Goal: Task Accomplishment & Management: Manage account settings

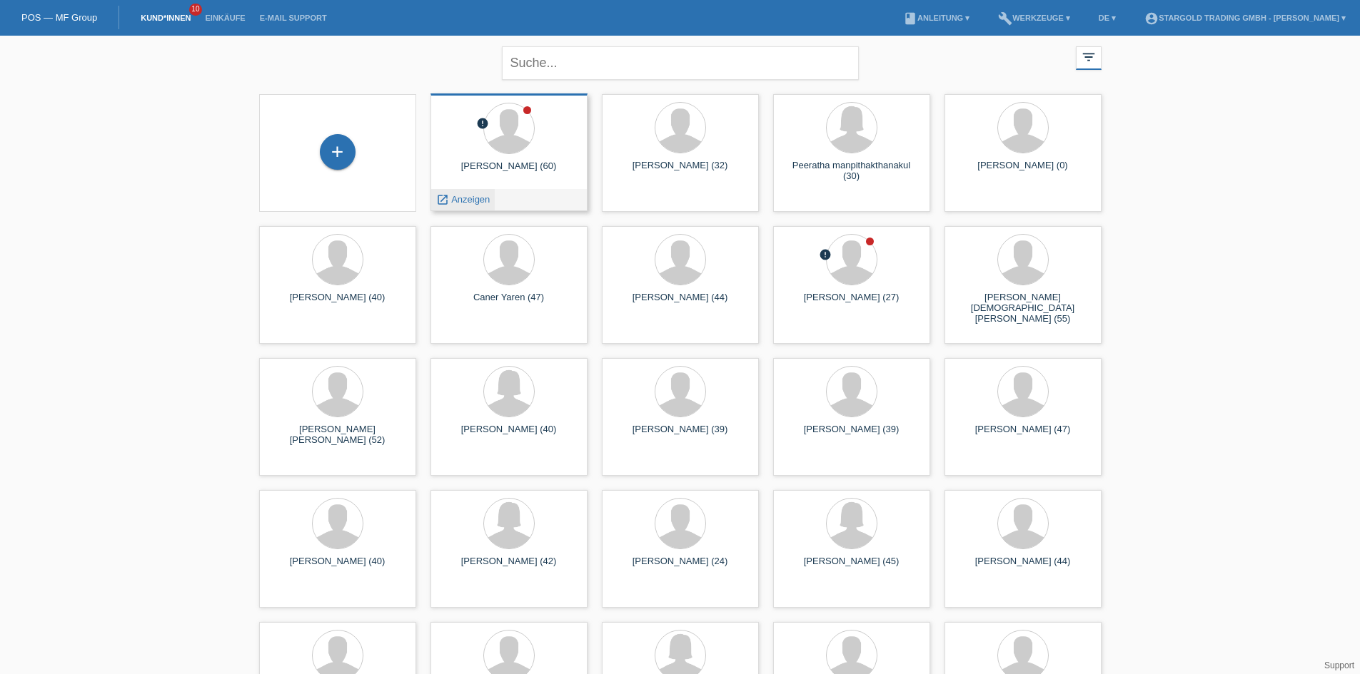
click at [470, 194] on span "Anzeigen" at bounding box center [470, 199] width 39 height 11
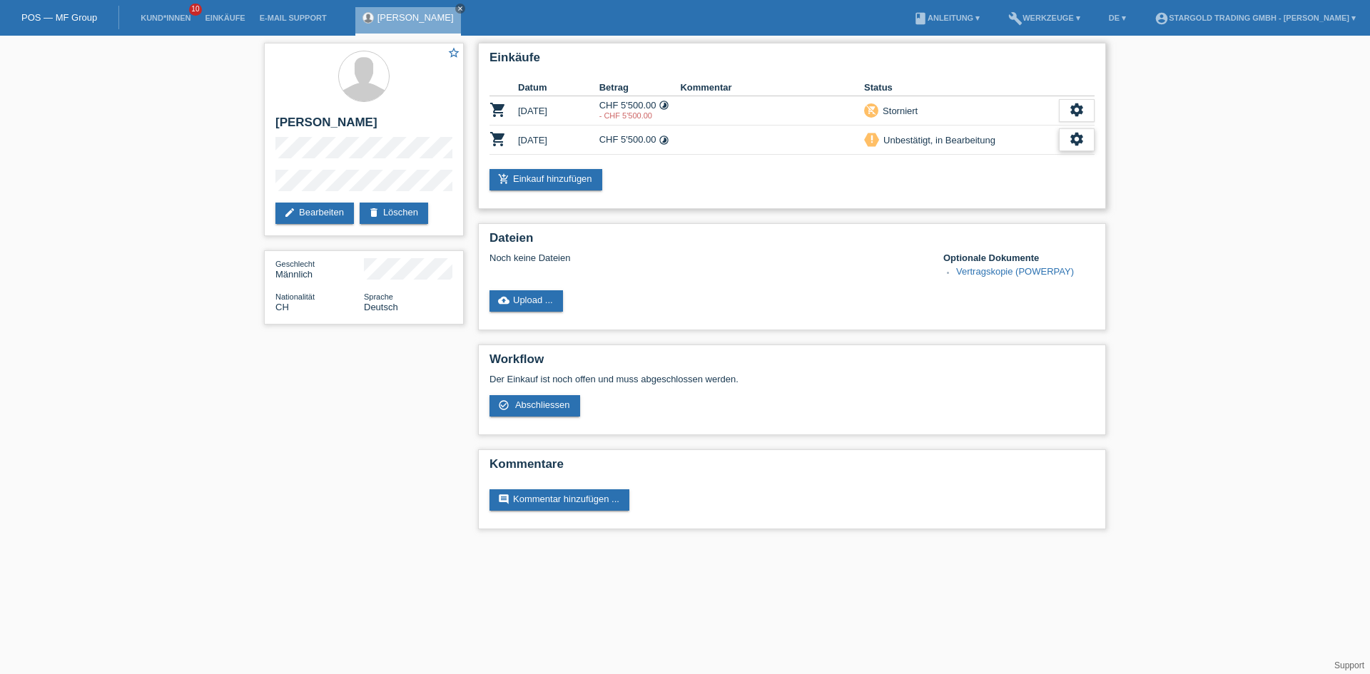
click at [1071, 142] on icon "settings" at bounding box center [1077, 139] width 16 height 16
click at [1083, 142] on icon "settings" at bounding box center [1077, 139] width 16 height 16
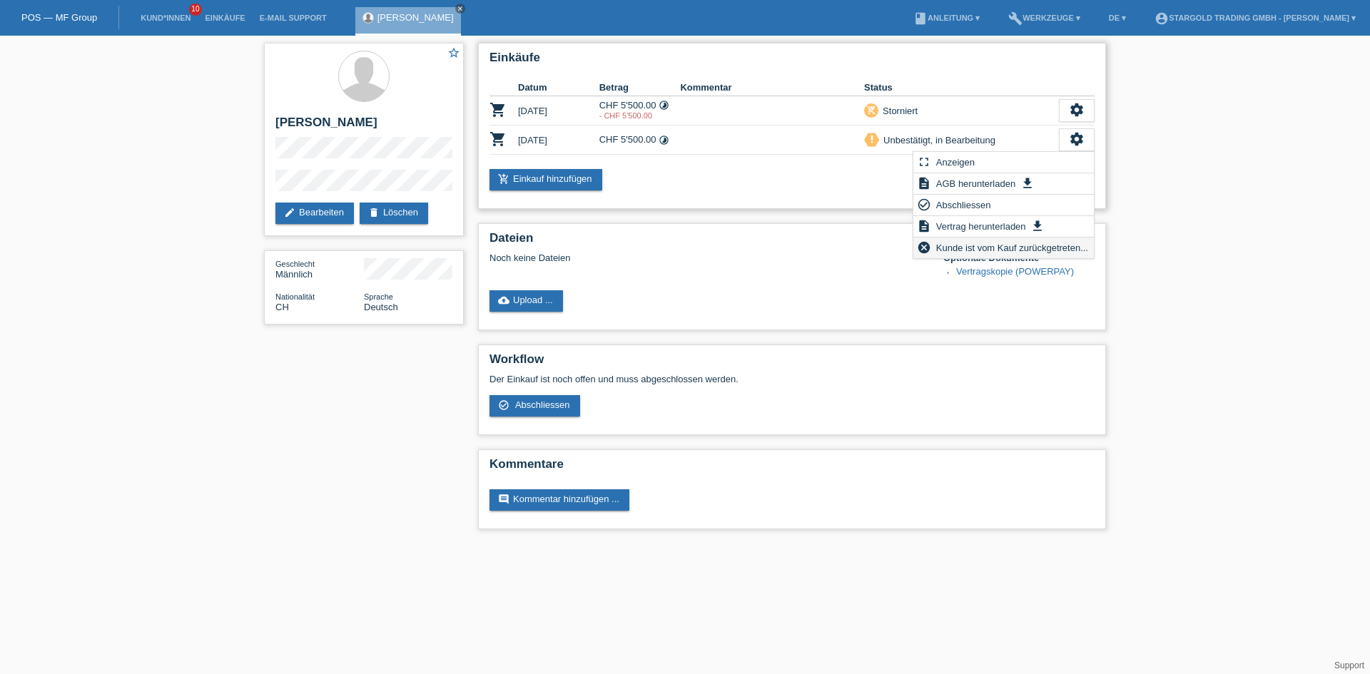
click at [1016, 248] on span "Kunde ist vom Kauf zurückgetreten..." at bounding box center [1012, 247] width 156 height 17
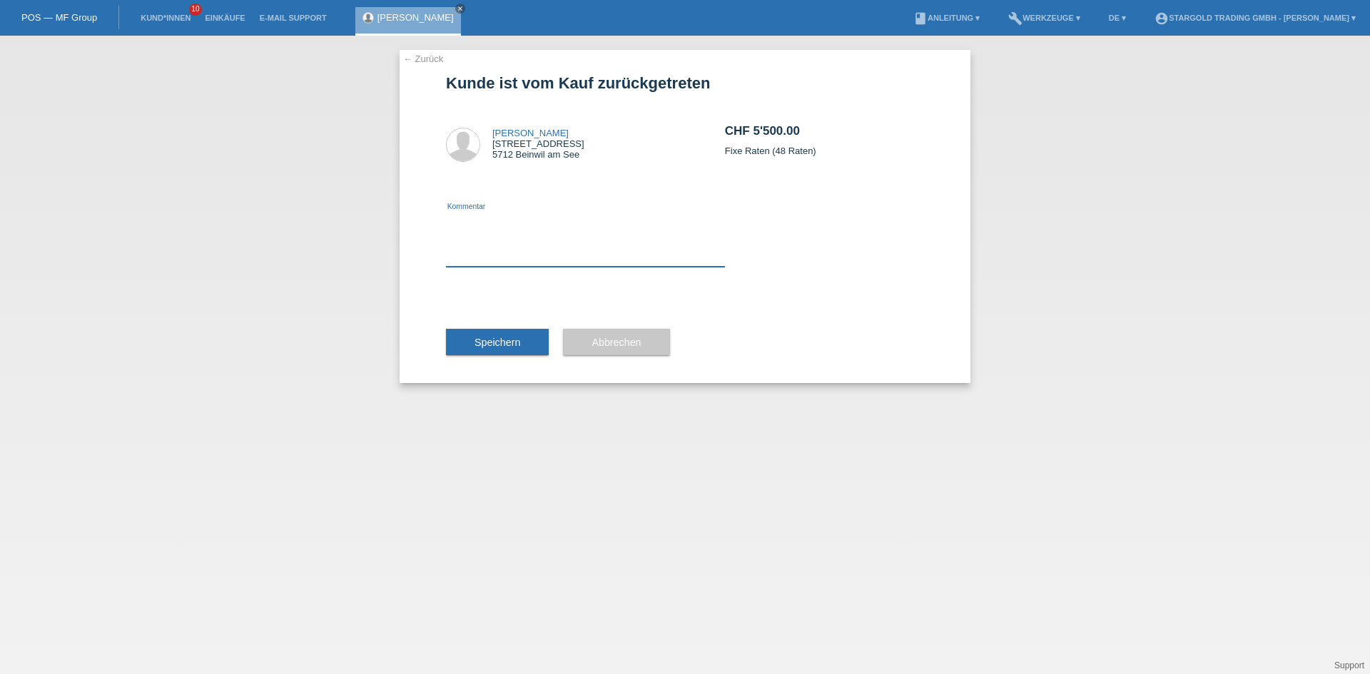
click at [567, 262] on textarea at bounding box center [585, 239] width 279 height 55
type textarea "Neue Datum"
click at [506, 345] on span "Speichern" at bounding box center [498, 342] width 46 height 11
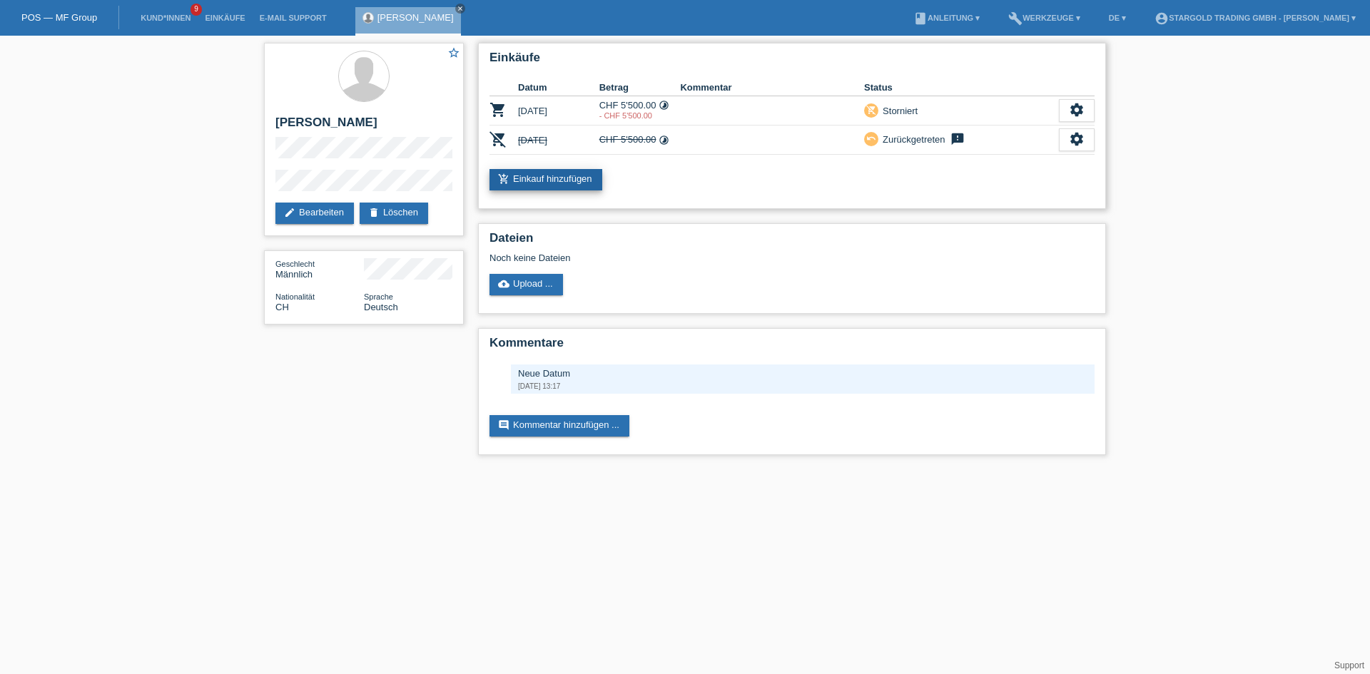
click at [574, 176] on link "add_shopping_cart Einkauf hinzufügen" at bounding box center [546, 179] width 113 height 21
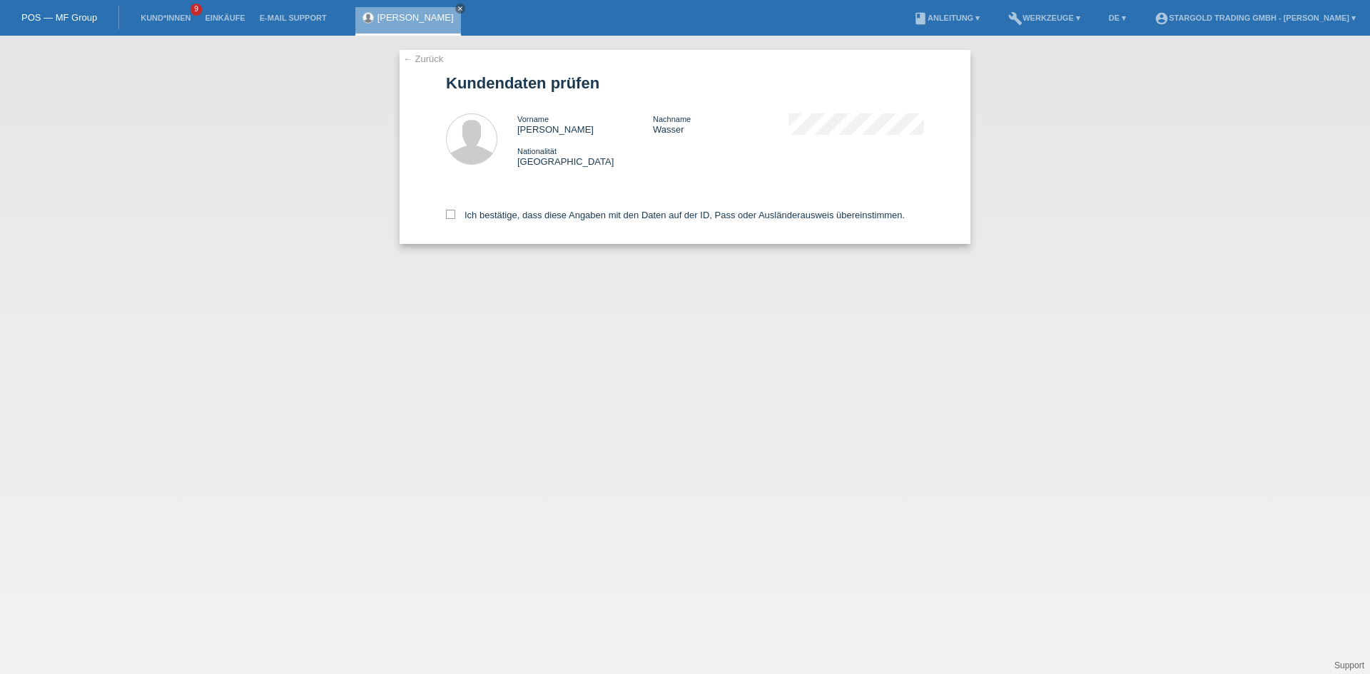
click at [527, 208] on div "Ich bestätige, dass diese Angaben mit den Daten auf der ID, Pass oder Ausländer…" at bounding box center [685, 212] width 478 height 63
click at [530, 210] on label "Ich bestätige, dass diese Angaben mit den Daten auf der ID, Pass oder Ausländer…" at bounding box center [675, 215] width 459 height 11
click at [455, 210] on input "Ich bestätige, dass diese Angaben mit den Daten auf der ID, Pass oder Ausländer…" at bounding box center [450, 214] width 9 height 9
checkbox input "true"
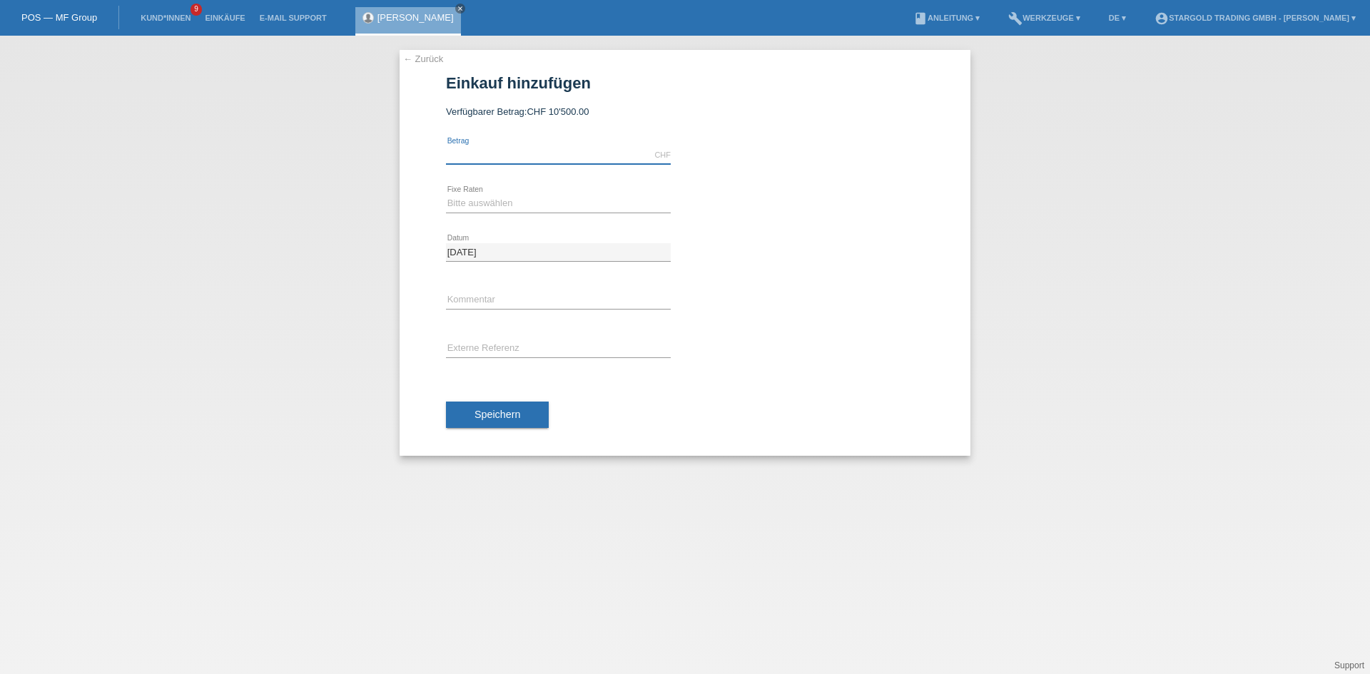
click at [497, 153] on input "text" at bounding box center [558, 155] width 225 height 18
type input "5500.00"
click at [476, 200] on select "Bitte auswählen 6 Raten 12 Raten 18 Raten 24 Raten 36 Raten 48 Raten" at bounding box center [558, 203] width 225 height 17
select select "497"
click at [446, 195] on select "Bitte auswählen 6 Raten 12 Raten 18 Raten 24 Raten 36 Raten 48 Raten" at bounding box center [558, 203] width 225 height 17
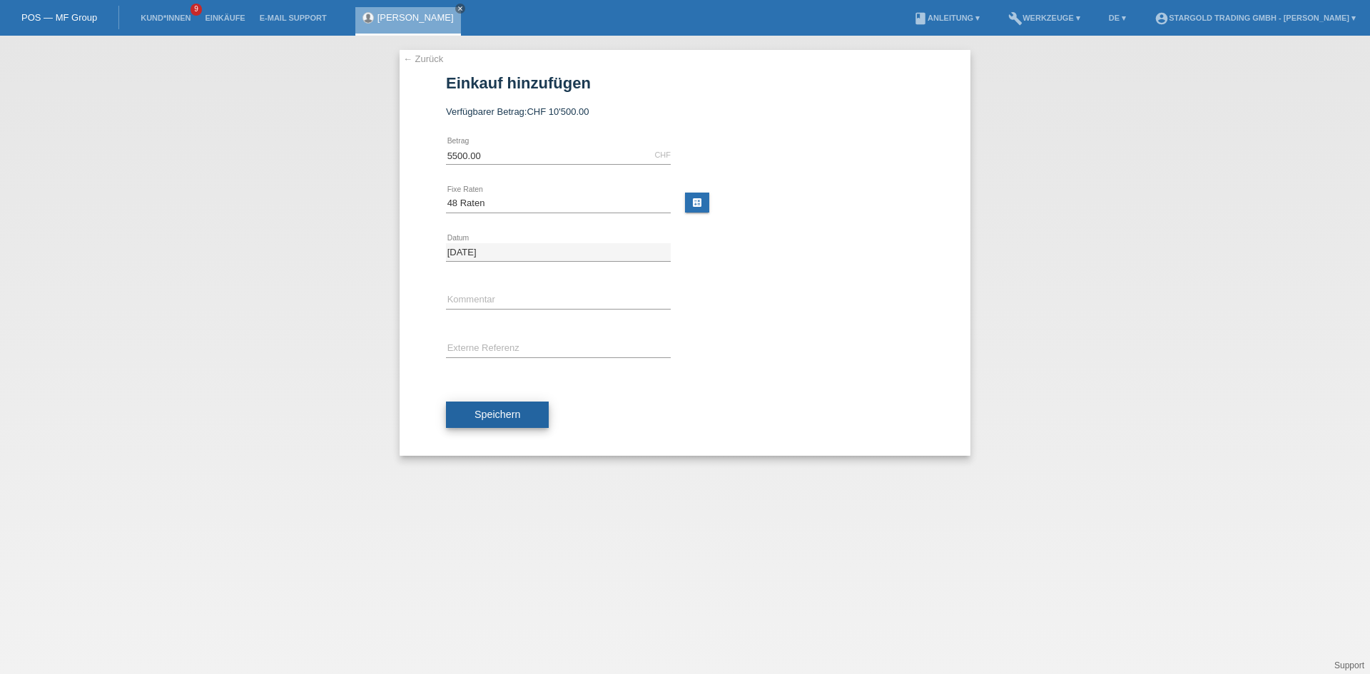
click at [518, 411] on span "Speichern" at bounding box center [498, 414] width 46 height 11
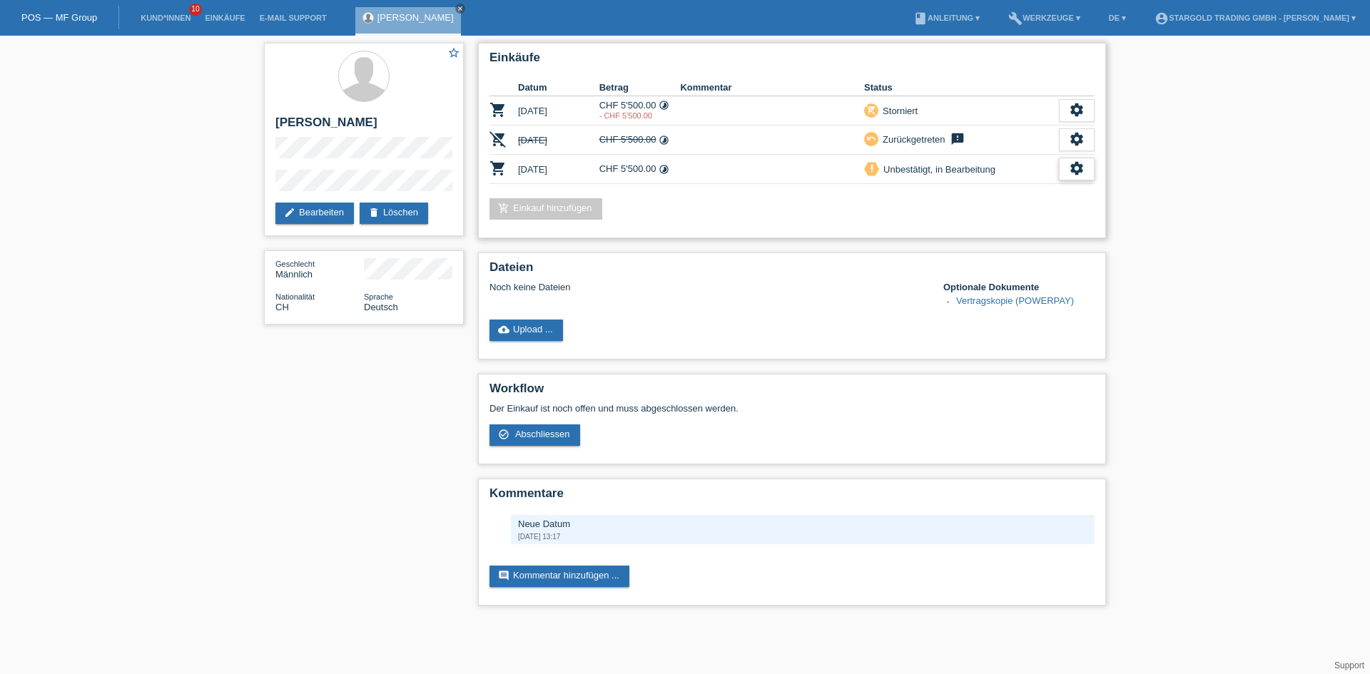
click at [1076, 174] on icon "settings" at bounding box center [1077, 169] width 16 height 16
click at [1035, 240] on div "Einkäufe Datum Betrag Kommentar Status shopping_cart [DATE] CHF 5'500.00 timela…" at bounding box center [792, 328] width 642 height 585
click at [1083, 162] on icon "settings" at bounding box center [1077, 169] width 16 height 16
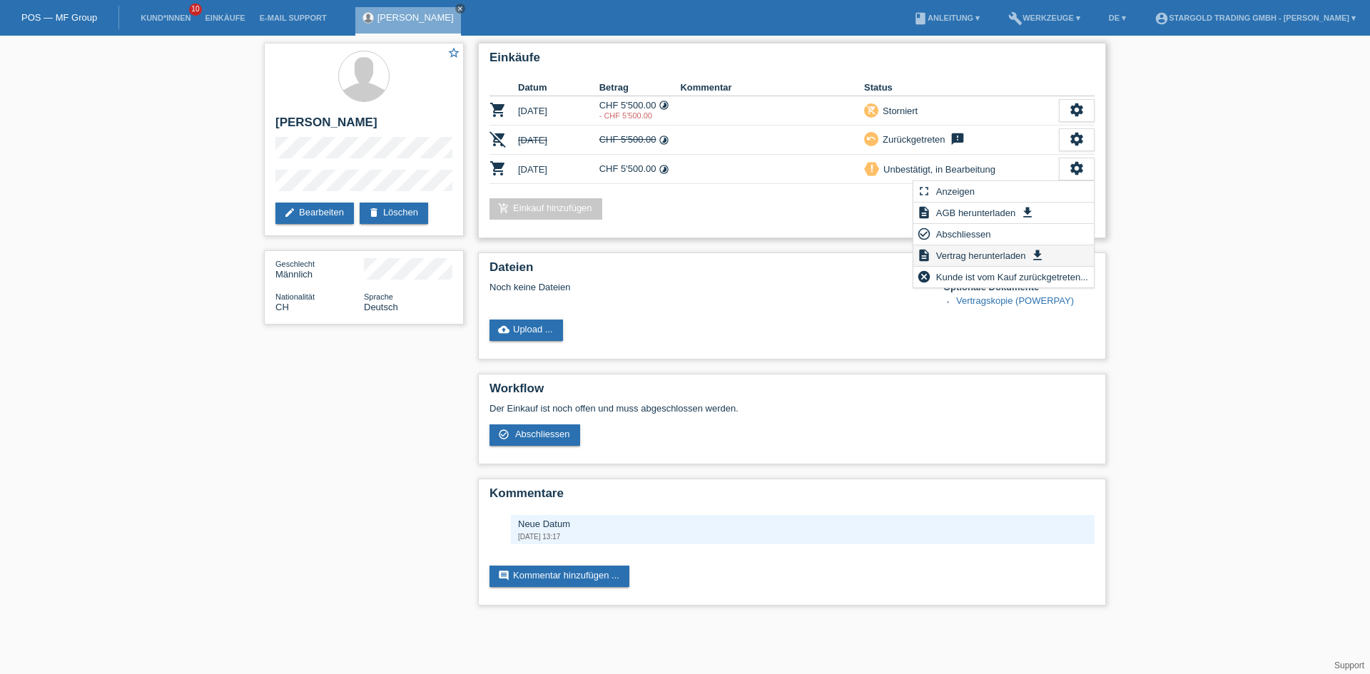
click at [1001, 253] on span "Vertrag herunterladen" at bounding box center [981, 255] width 94 height 17
